Goal: Task Accomplishment & Management: Use online tool/utility

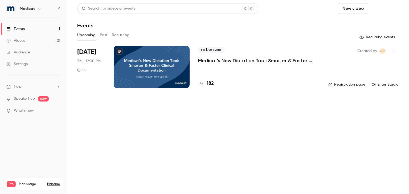
click at [387, 9] on button "Schedule" at bounding box center [385, 8] width 28 height 11
click at [366, 24] on div "One time event" at bounding box center [374, 23] width 40 height 5
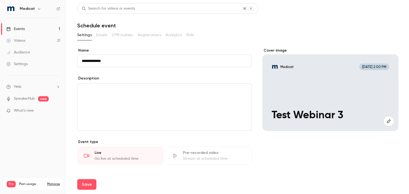
type input "**********"
drag, startPoint x: 169, startPoint y: 174, endPoint x: 174, endPoint y: 164, distance: 10.8
click at [169, 175] on div "Save" at bounding box center [237, 184] width 321 height 19
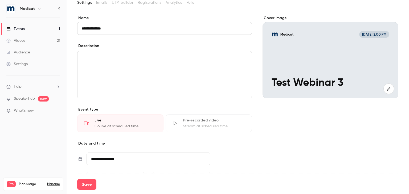
scroll to position [80, 0]
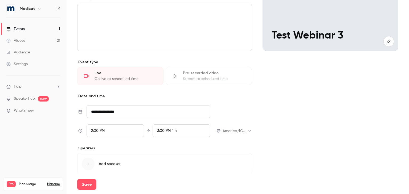
click at [90, 185] on button "Save" at bounding box center [86, 185] width 19 height 11
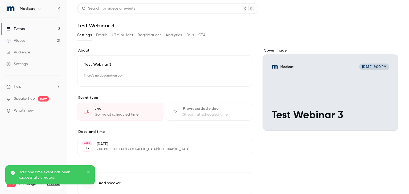
click at [371, 11] on button "Share" at bounding box center [375, 8] width 21 height 11
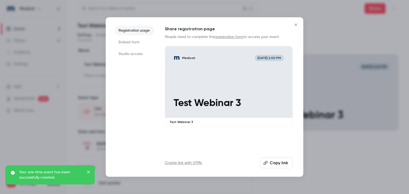
click at [274, 163] on button "Copy link" at bounding box center [276, 163] width 33 height 11
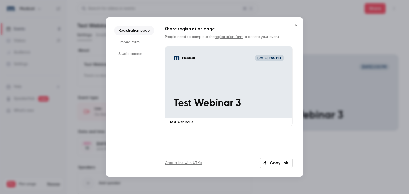
click at [385, 44] on div at bounding box center [204, 97] width 409 height 194
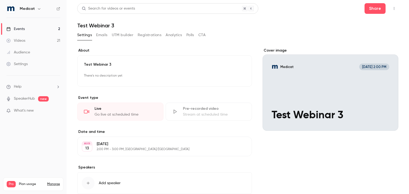
click at [393, 10] on button "button" at bounding box center [394, 8] width 9 height 9
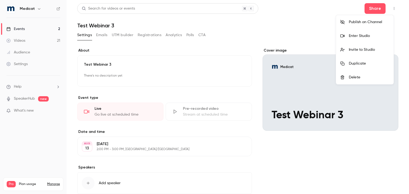
click at [375, 36] on div "Enter Studio" at bounding box center [369, 35] width 40 height 5
